Goal: Information Seeking & Learning: Learn about a topic

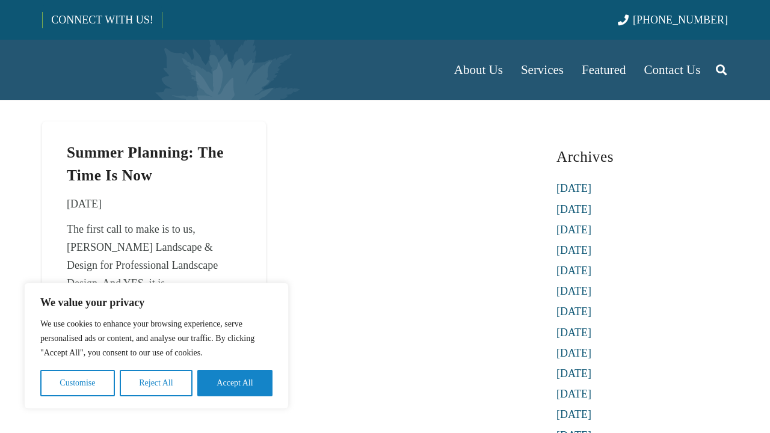
scroll to position [60, 0]
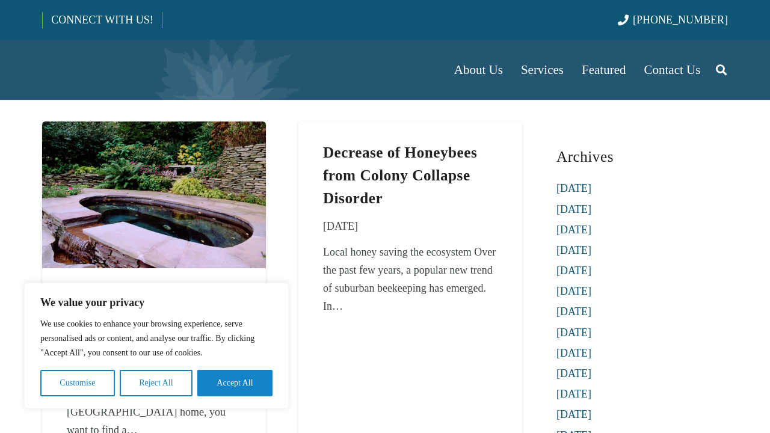
scroll to position [60, 0]
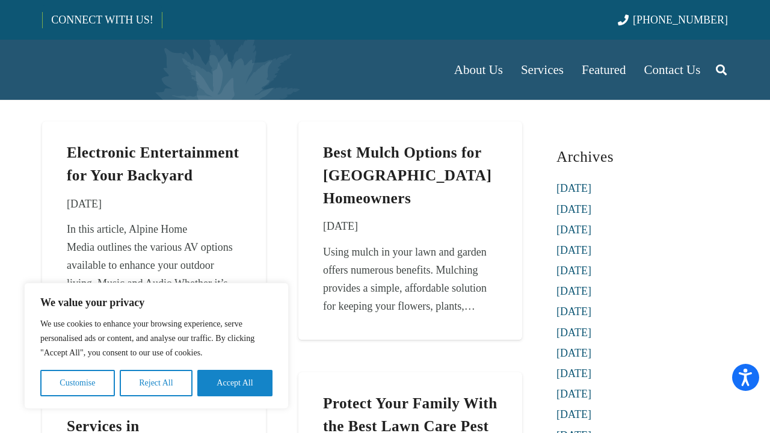
scroll to position [60, 0]
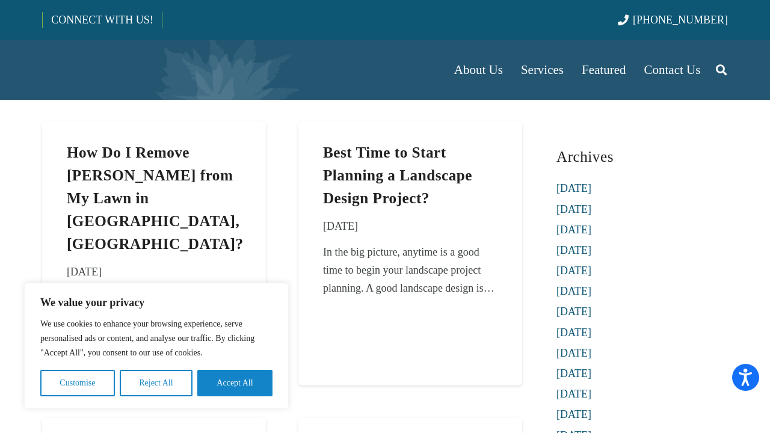
scroll to position [60, 0]
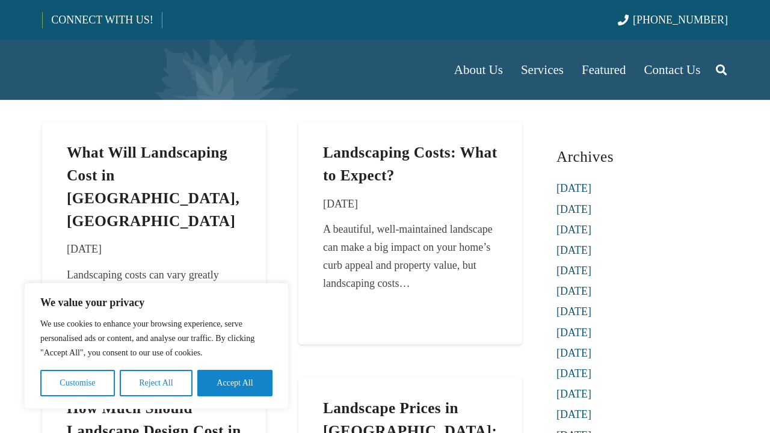
scroll to position [60, 0]
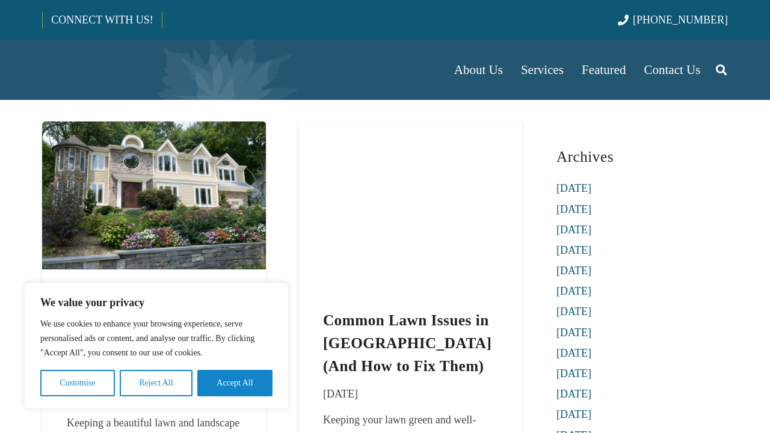
scroll to position [60, 0]
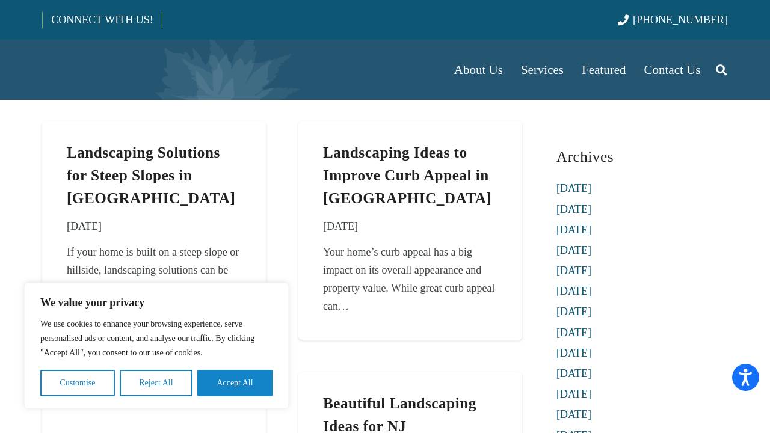
scroll to position [60, 0]
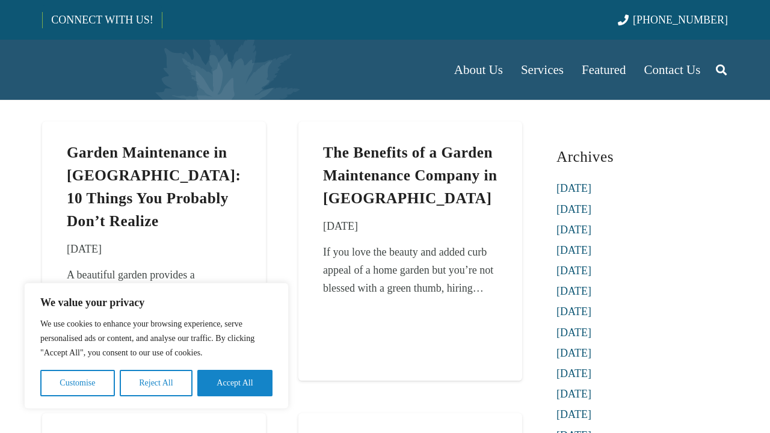
scroll to position [60, 0]
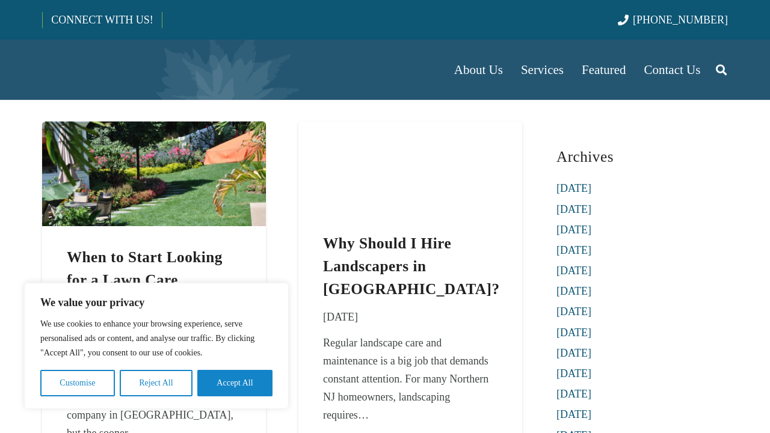
scroll to position [60, 0]
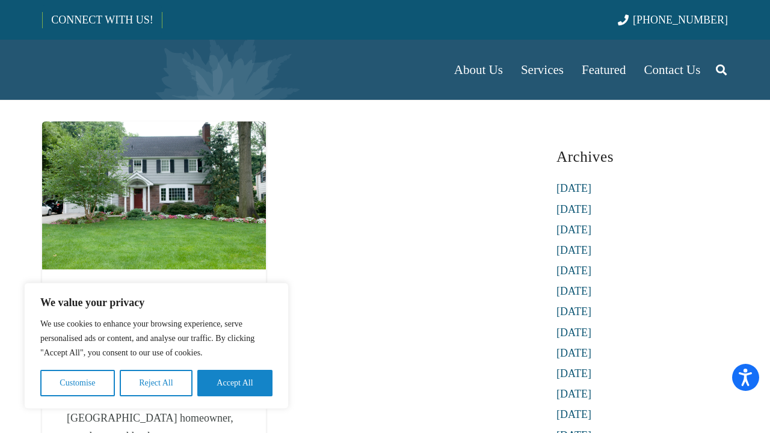
scroll to position [60, 0]
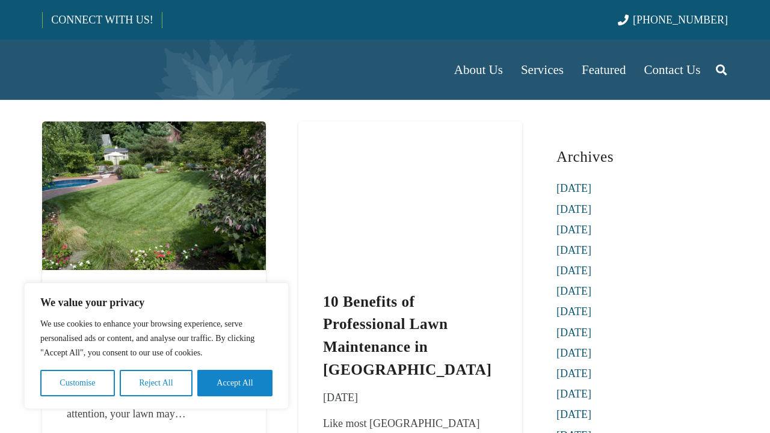
scroll to position [60, 0]
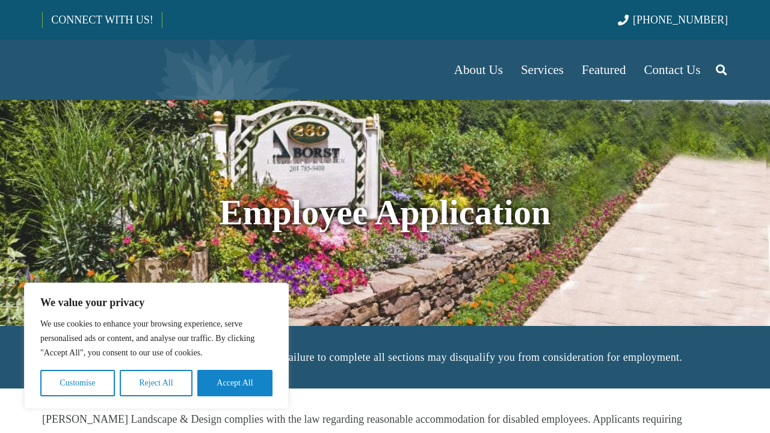
scroll to position [60, 0]
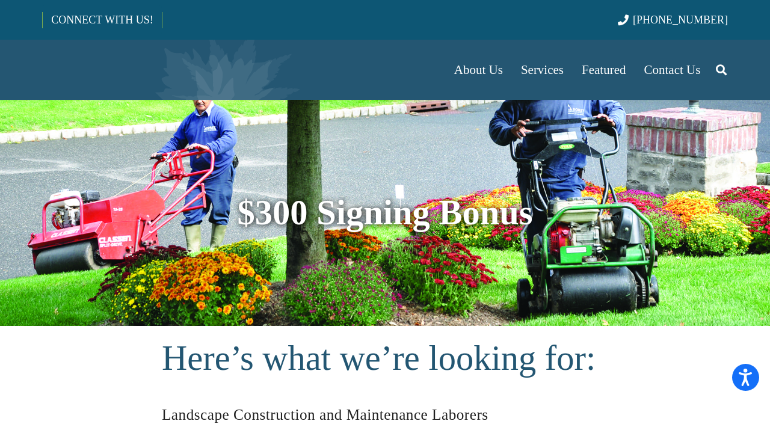
scroll to position [60, 0]
